Goal: Transaction & Acquisition: Download file/media

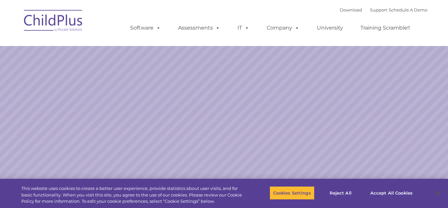
select select "MEDIUM"
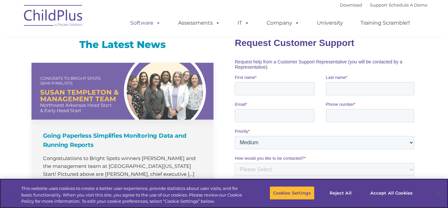
scroll to position [432, 0]
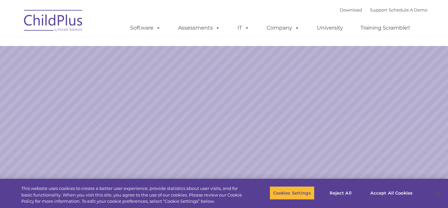
select select "MEDIUM"
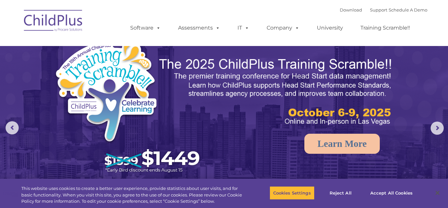
click at [439, 15] on nav "Download Support | Schedule A Demo  MENU MENU Software ChildPlus: The original…" at bounding box center [224, 23] width 448 height 46
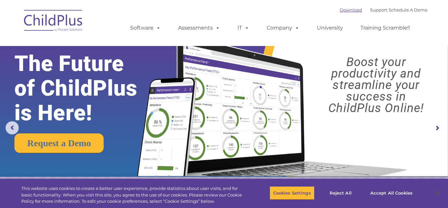
click at [348, 10] on link "Download" at bounding box center [351, 9] width 22 height 5
